Goal: Find specific page/section: Find specific page/section

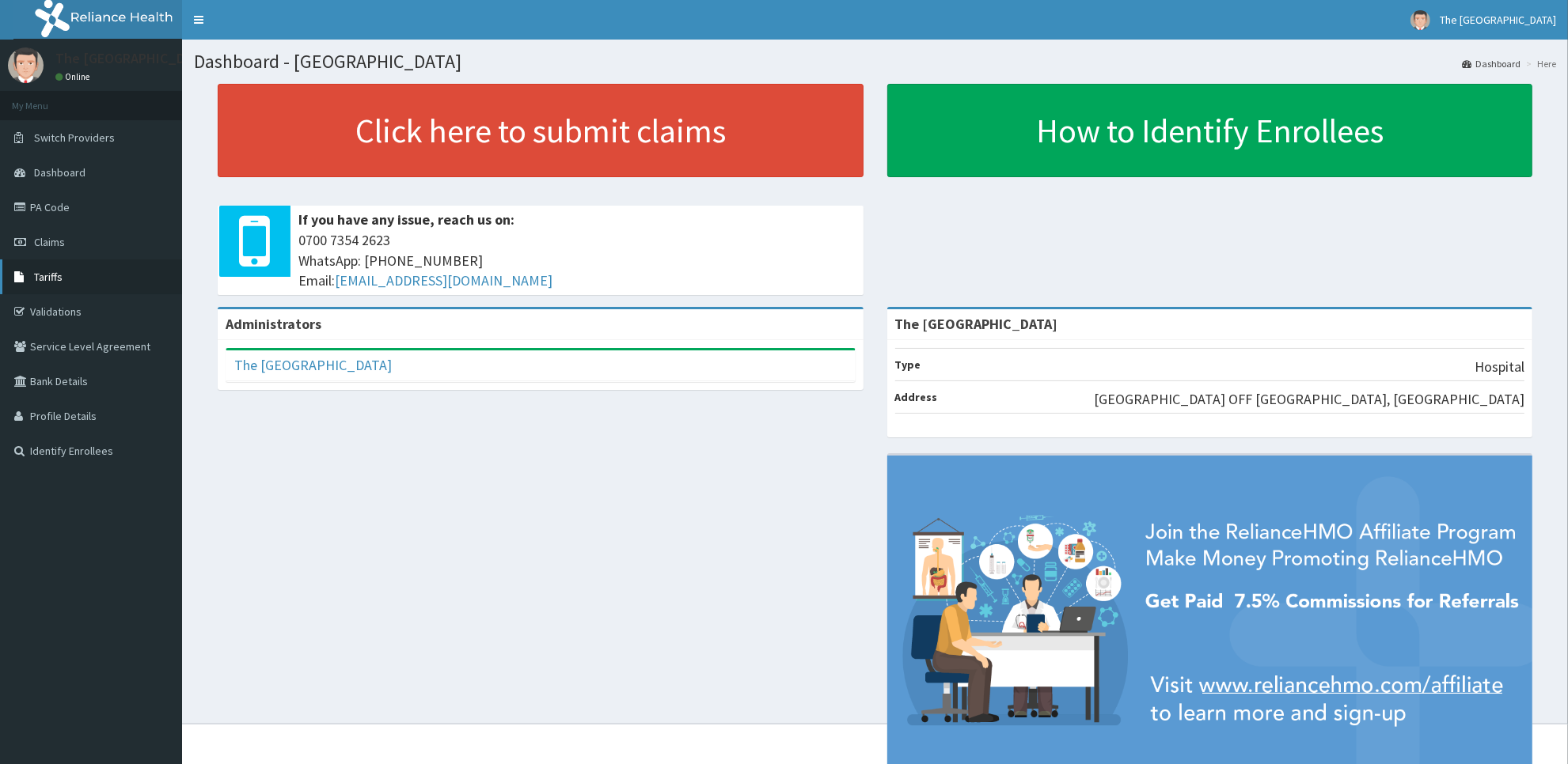
click at [48, 277] on span "Tariffs" at bounding box center [48, 276] width 28 height 14
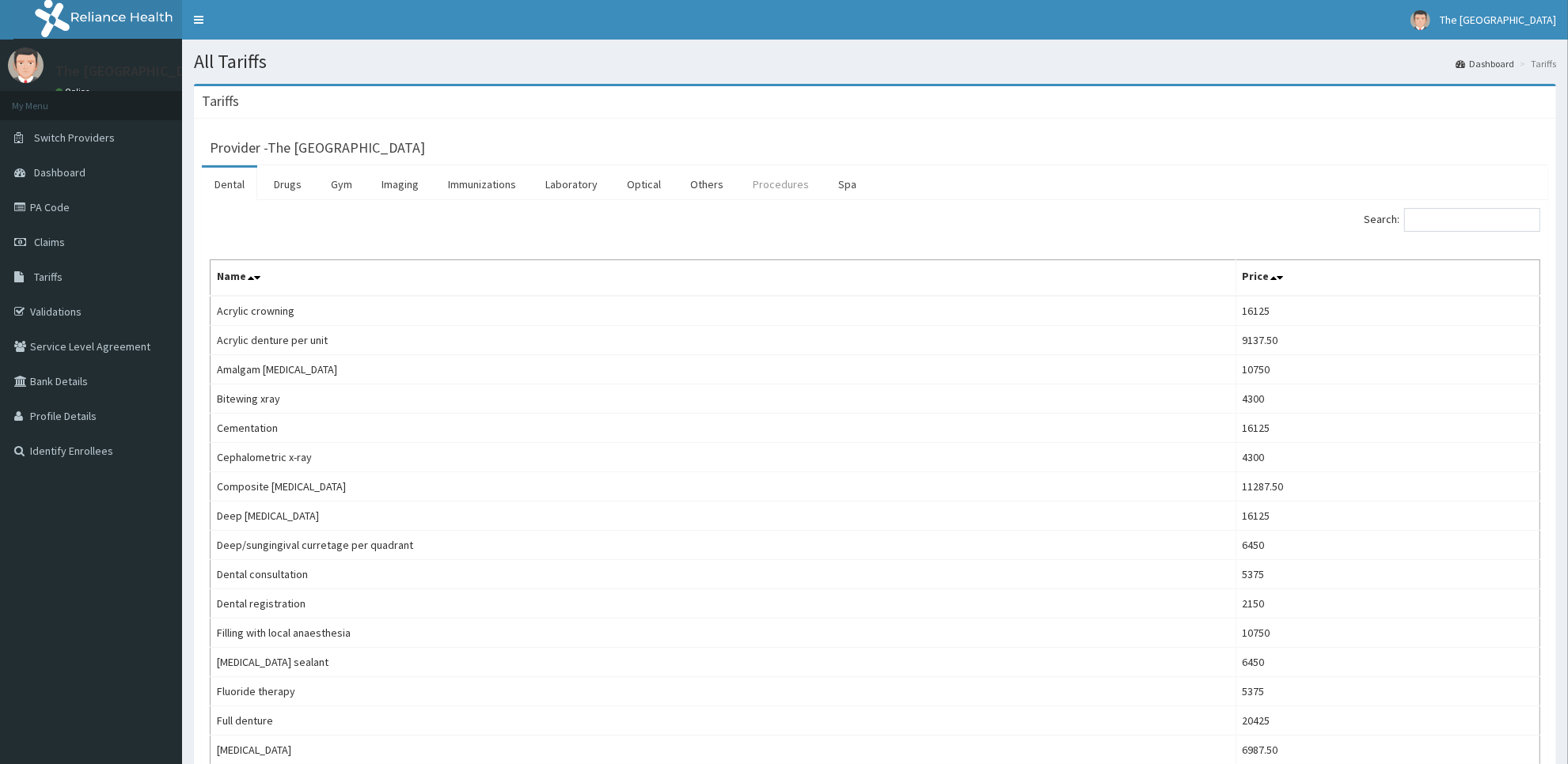
click at [778, 186] on link "Procedures" at bounding box center [780, 184] width 81 height 33
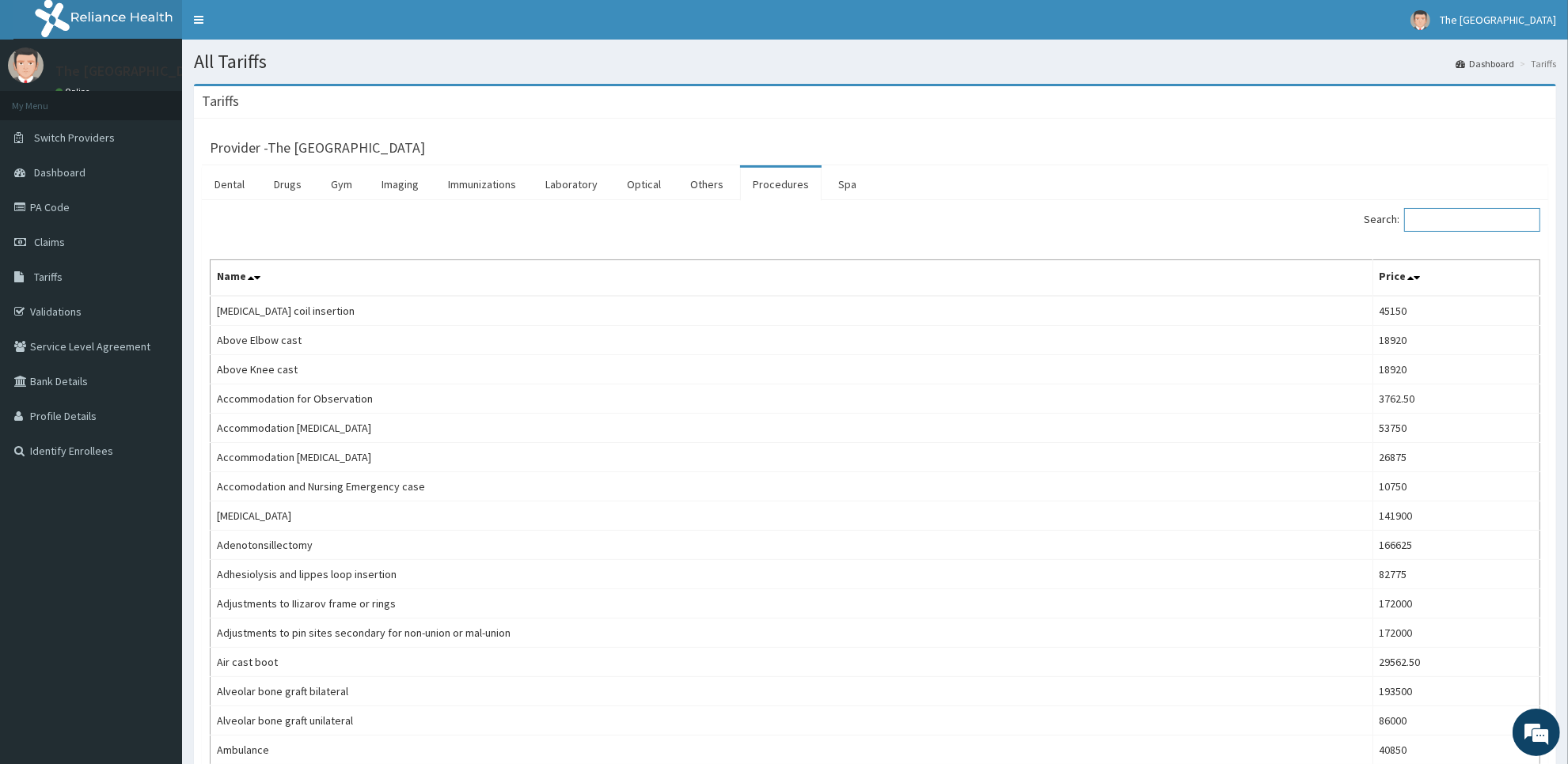
click at [1473, 215] on input "Search:" at bounding box center [1472, 219] width 136 height 24
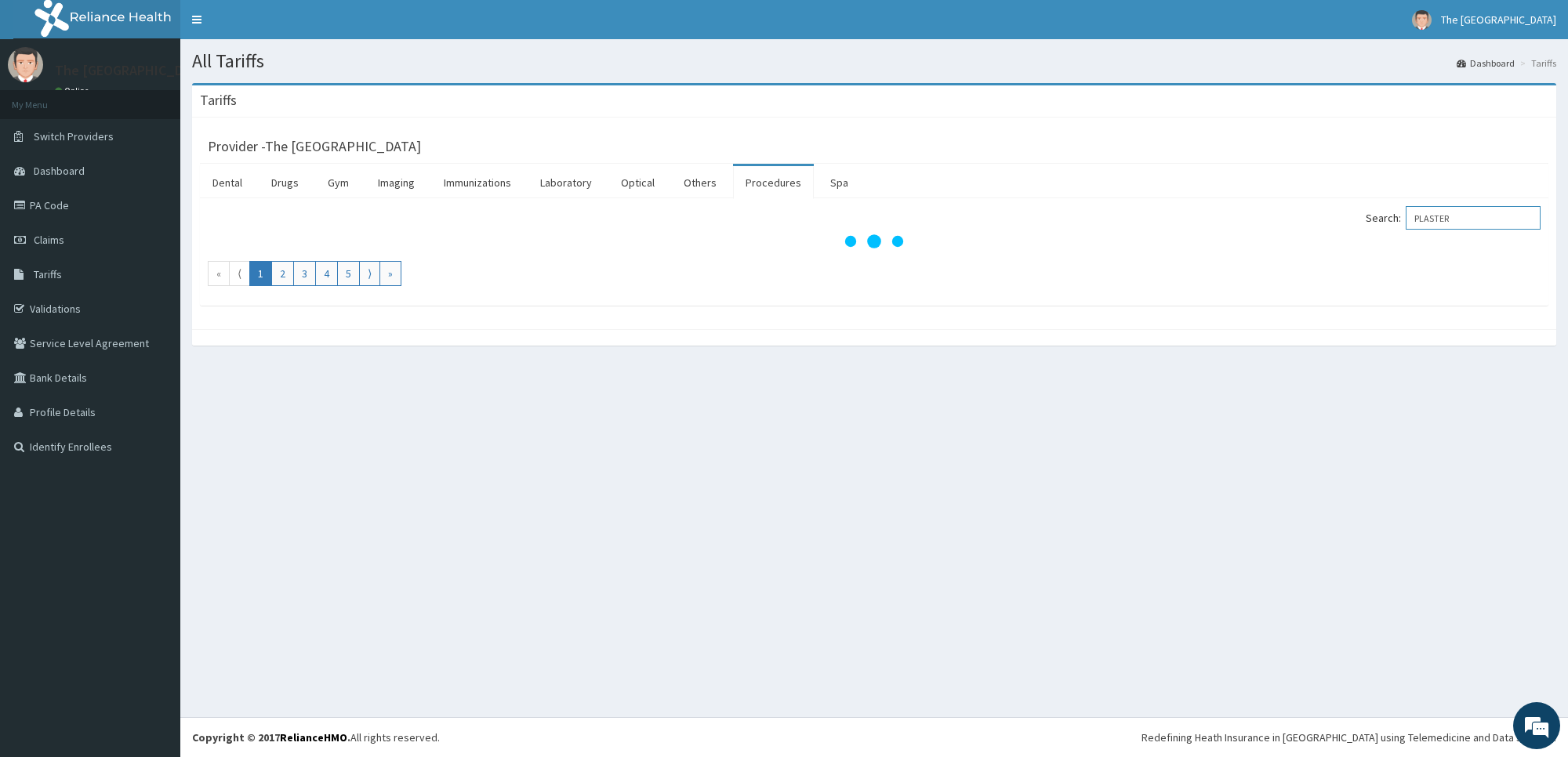
type input "PLASTER"
